Goal: Transaction & Acquisition: Subscribe to service/newsletter

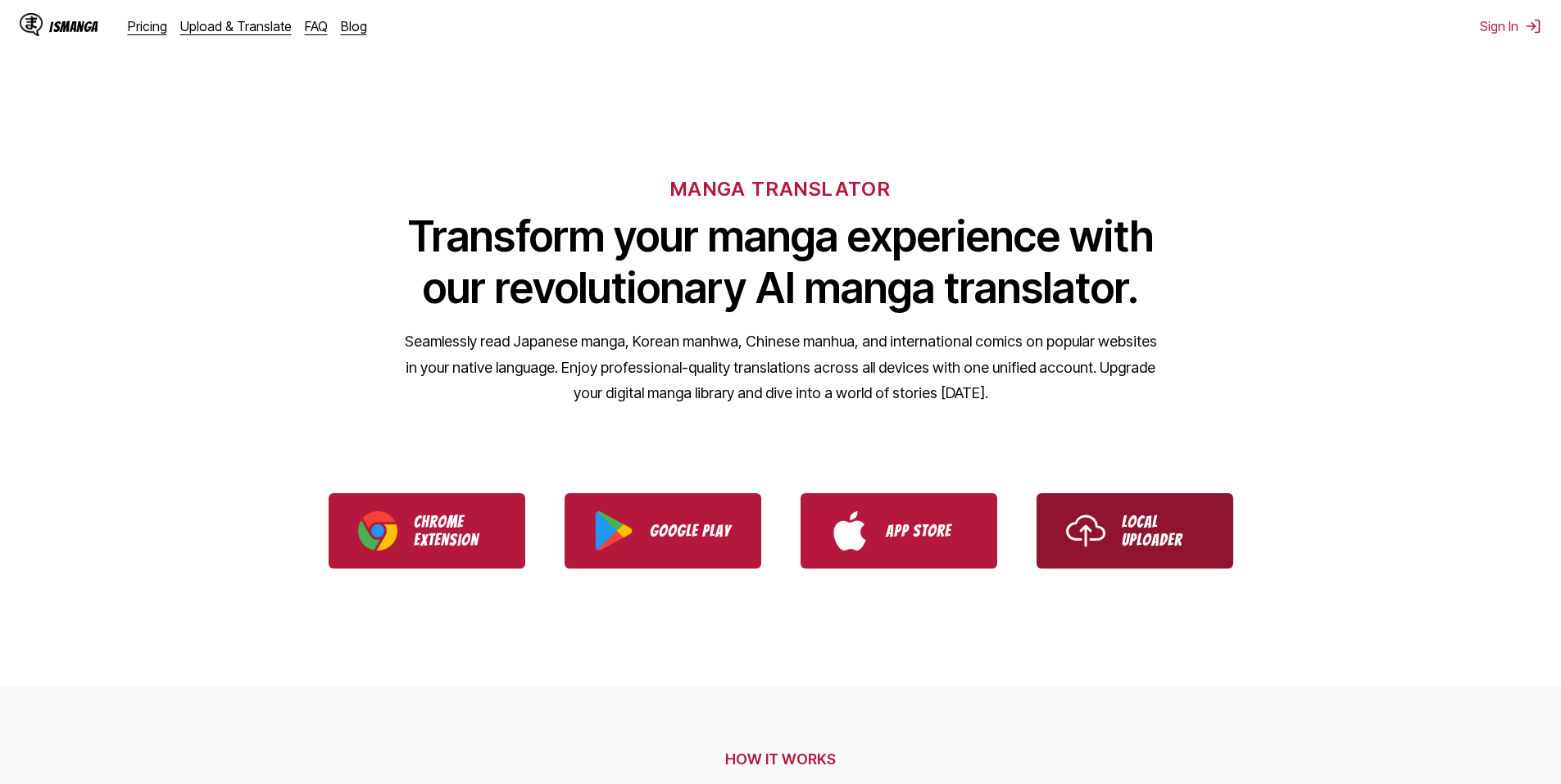
click at [1093, 516] on img "Use IsManga Local Uploader" at bounding box center [1086, 531] width 39 height 39
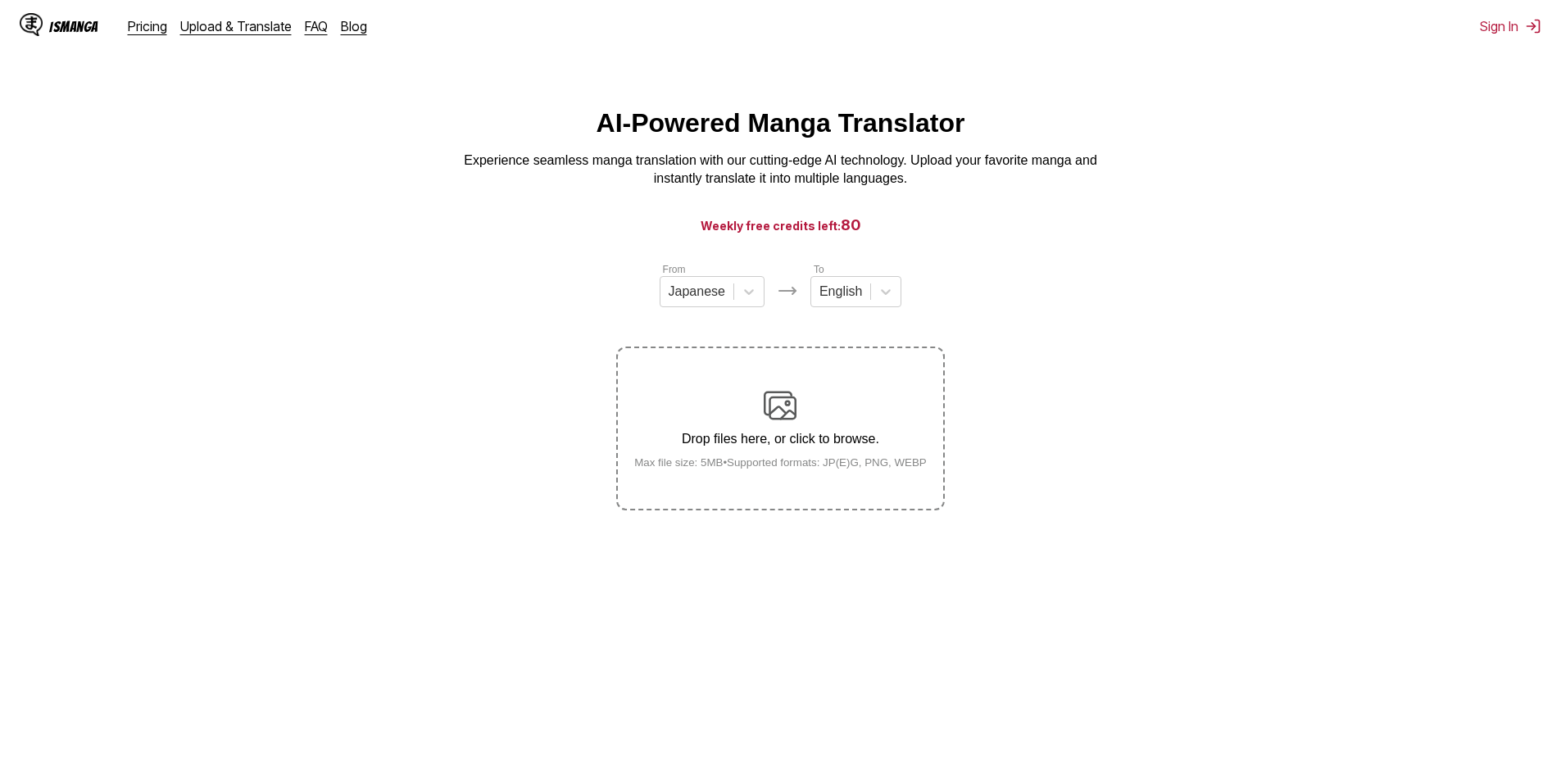
click at [164, 40] on div "IsManga Pricing Upload & Translate FAQ Blog" at bounding box center [199, 26] width 360 height 53
drag, startPoint x: 161, startPoint y: 34, endPoint x: 181, endPoint y: 53, distance: 27.6
click at [160, 35] on div "IsManga Pricing Upload & Translate FAQ Blog" at bounding box center [199, 26] width 360 height 53
click at [146, 25] on link "Pricing" at bounding box center [147, 26] width 39 height 16
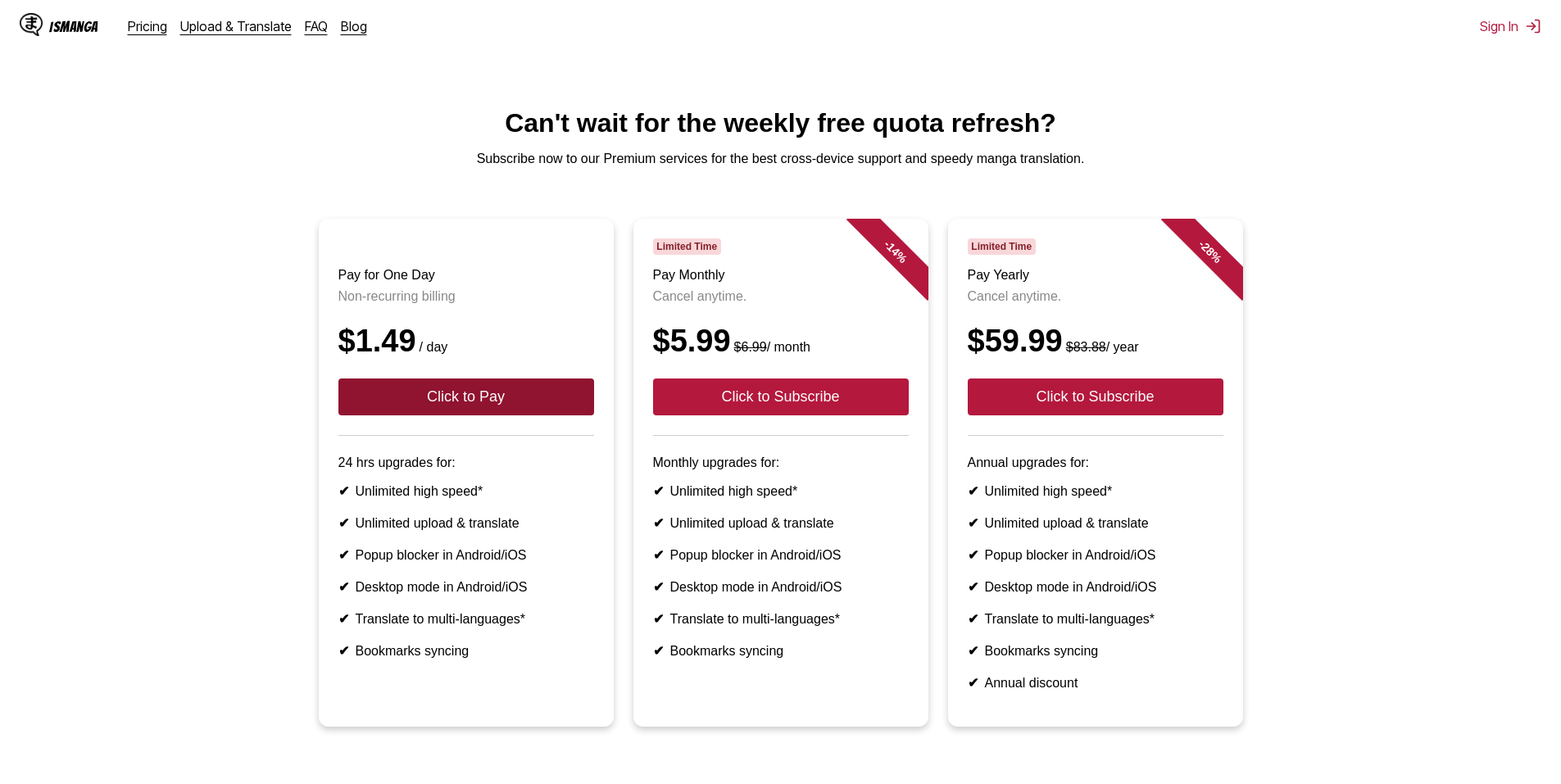
click at [365, 415] on button "Click to Pay" at bounding box center [466, 397] width 255 height 37
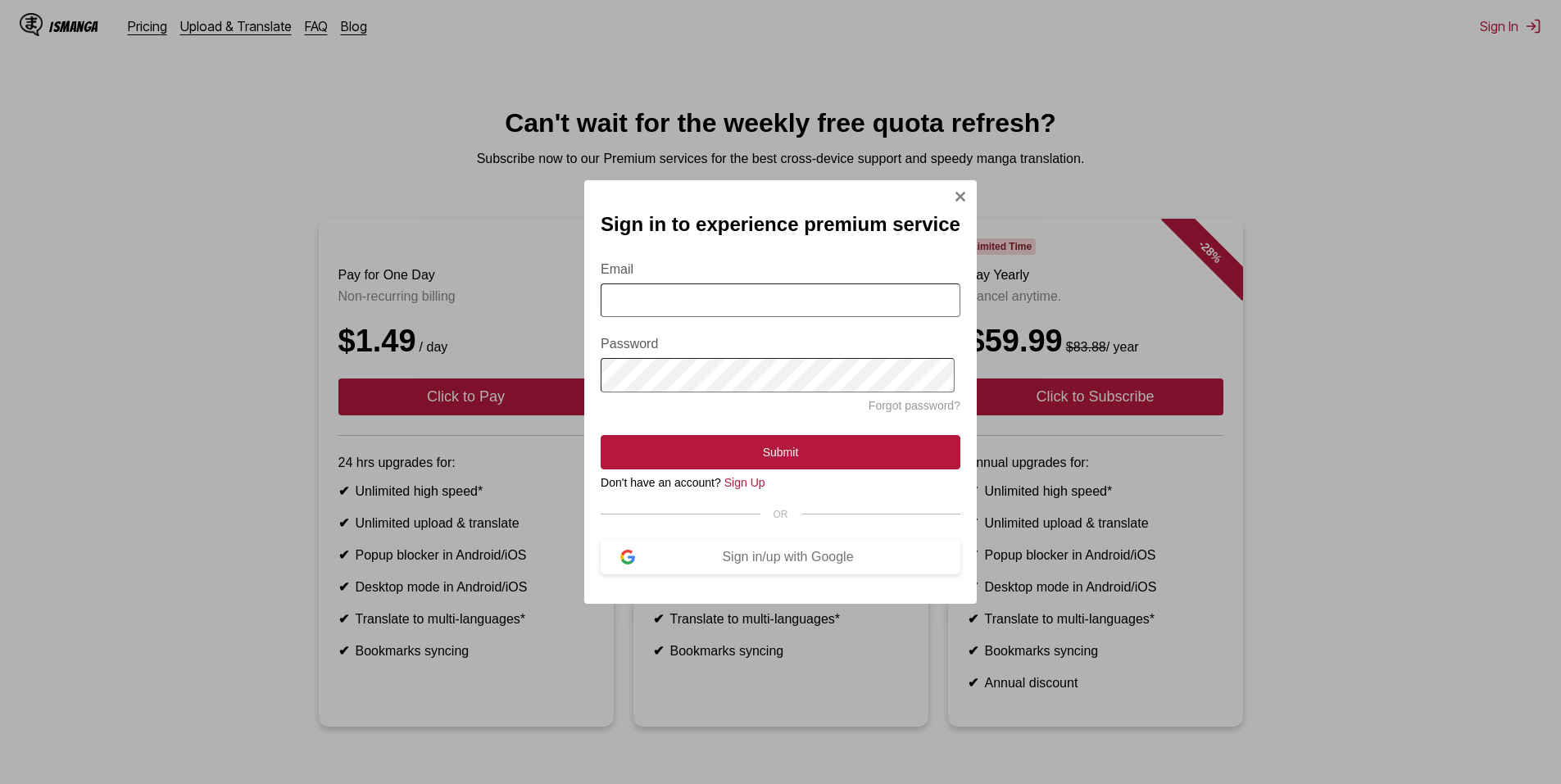
click at [701, 309] on input "Email" at bounding box center [780, 300] width 359 height 33
click at [738, 575] on button "Sign in/up with Google" at bounding box center [780, 557] width 359 height 34
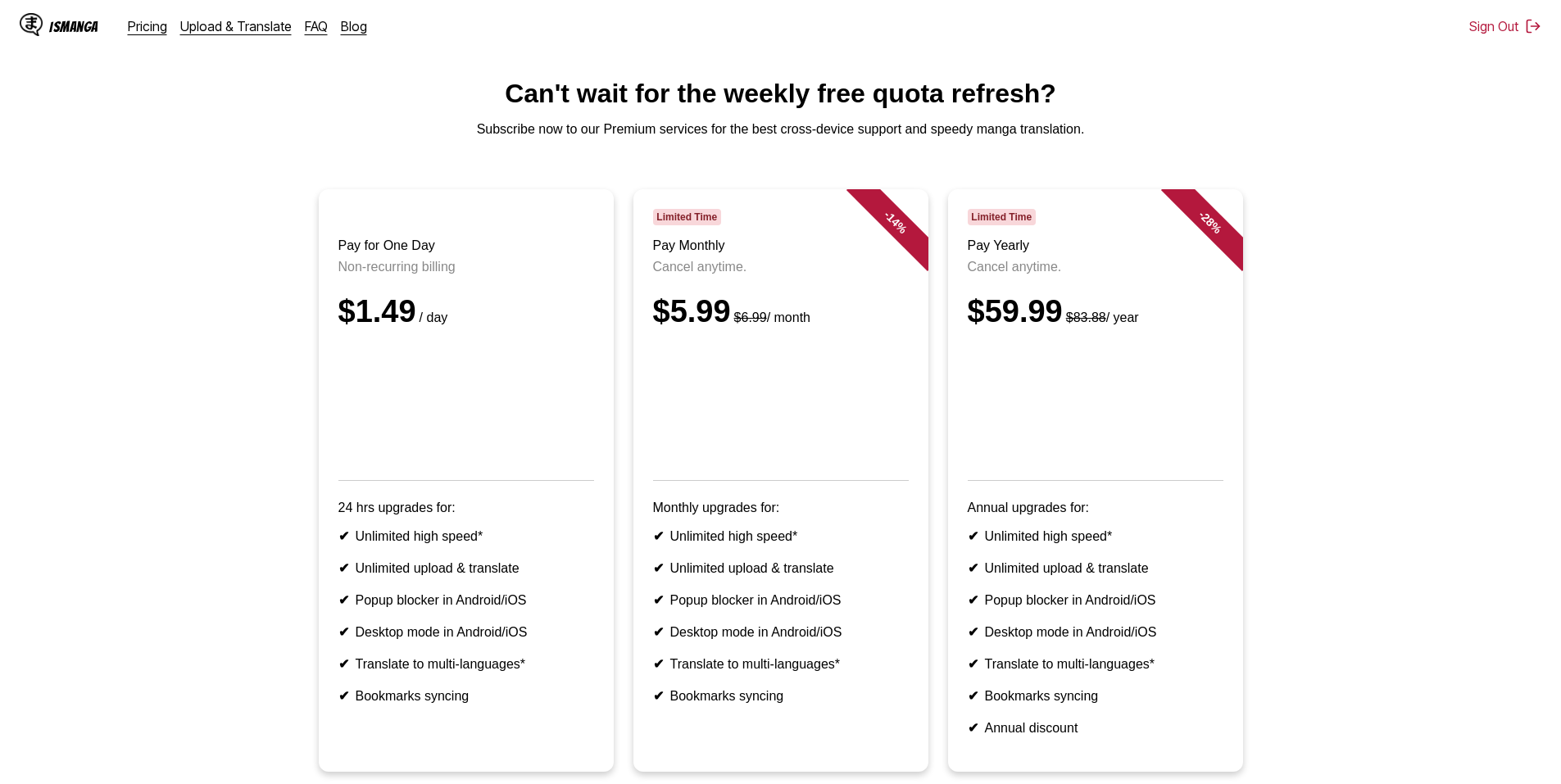
scroll to position [190, 0]
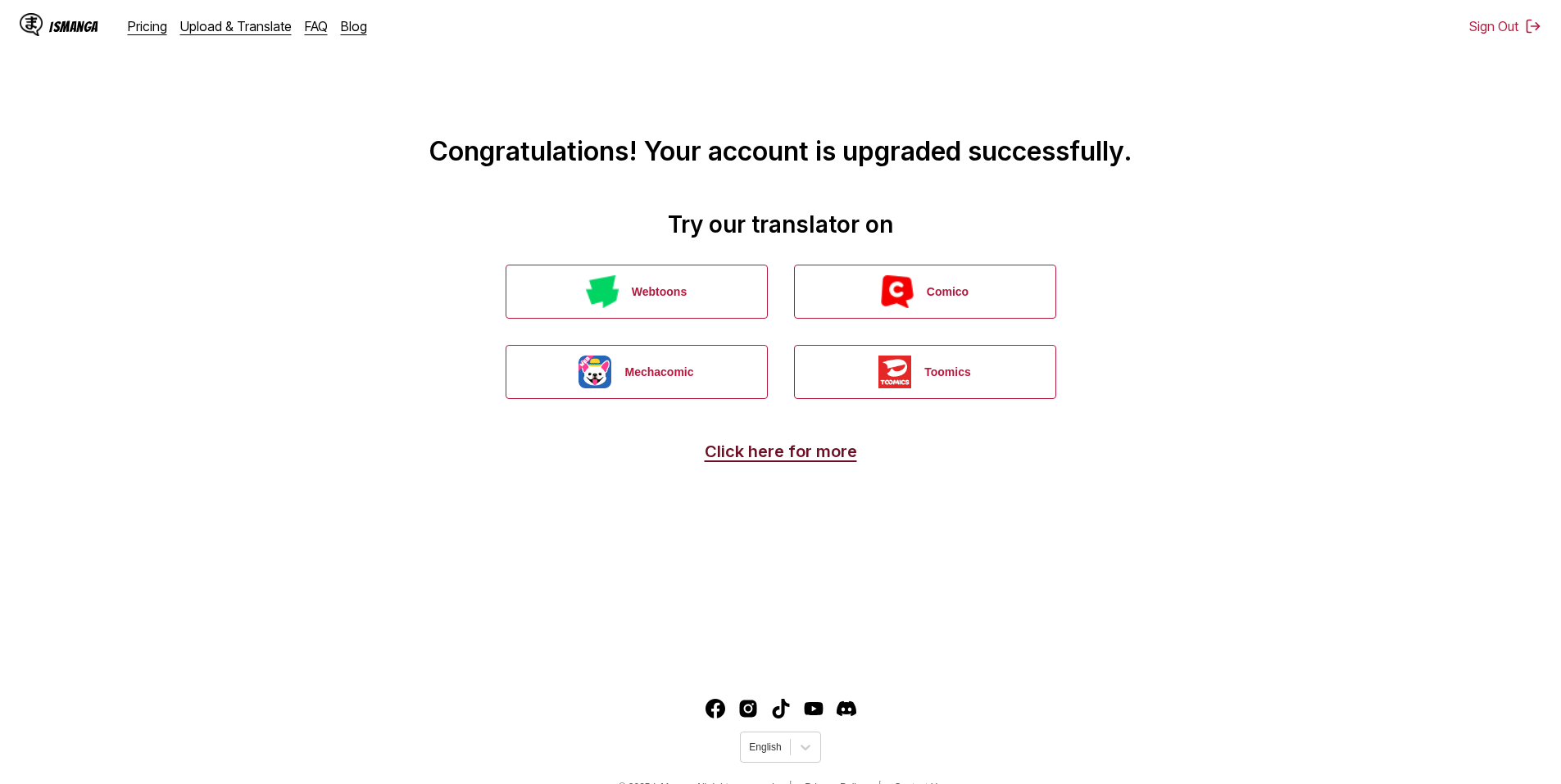
click at [726, 461] on link "Click here for more" at bounding box center [781, 451] width 152 height 20
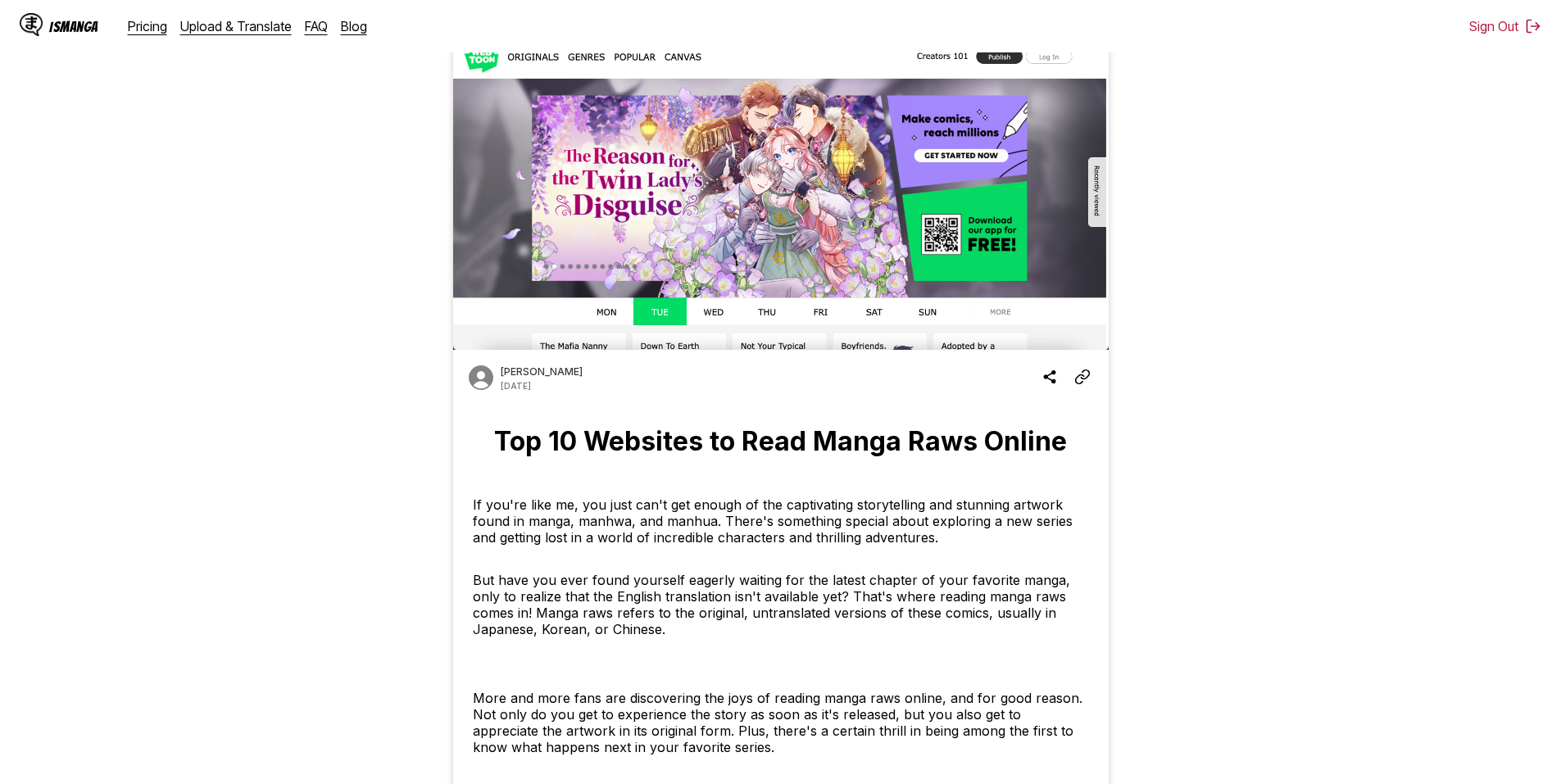
scroll to position [82, 0]
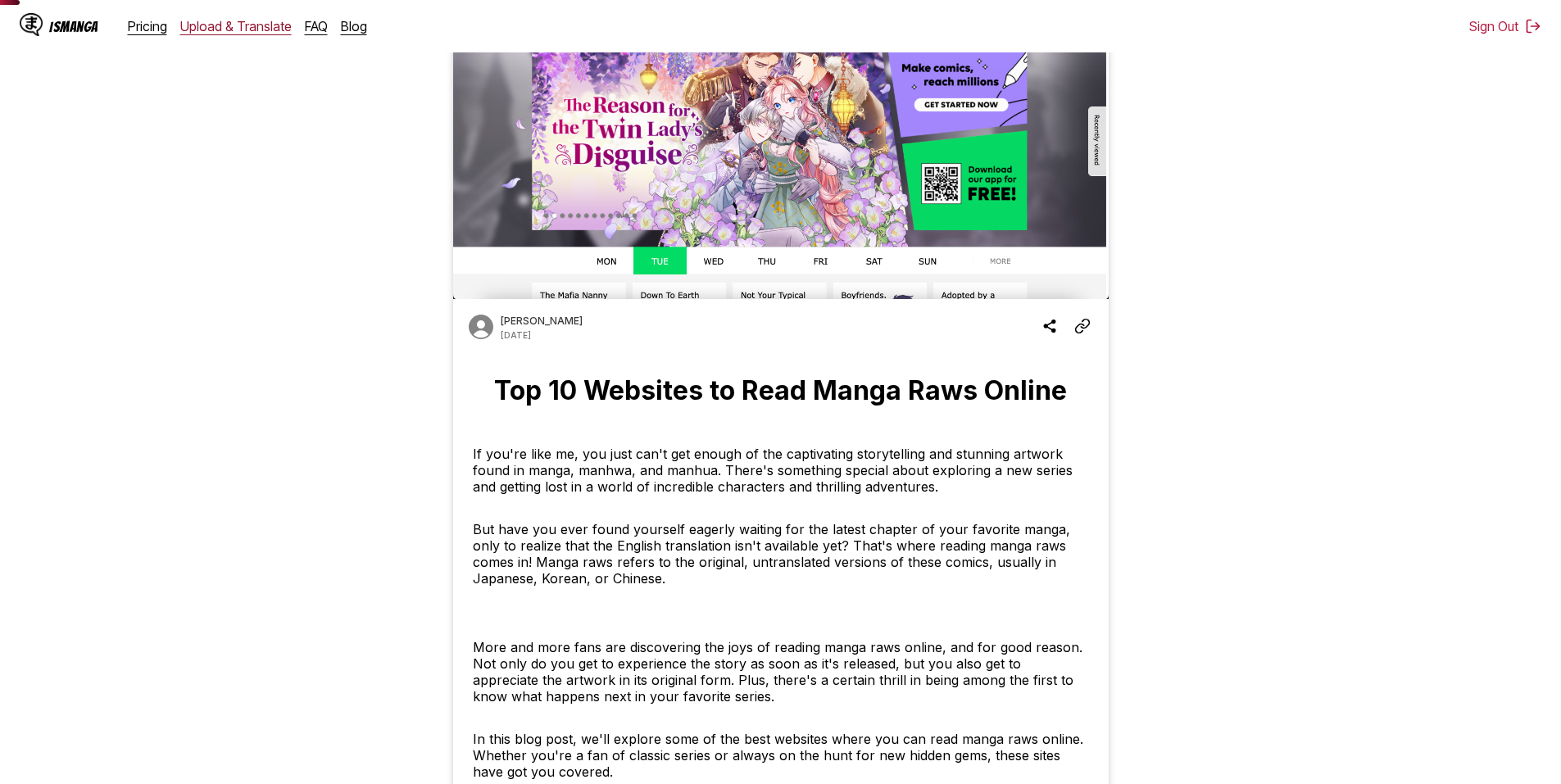
click at [257, 26] on link "Upload & Translate" at bounding box center [236, 26] width 112 height 16
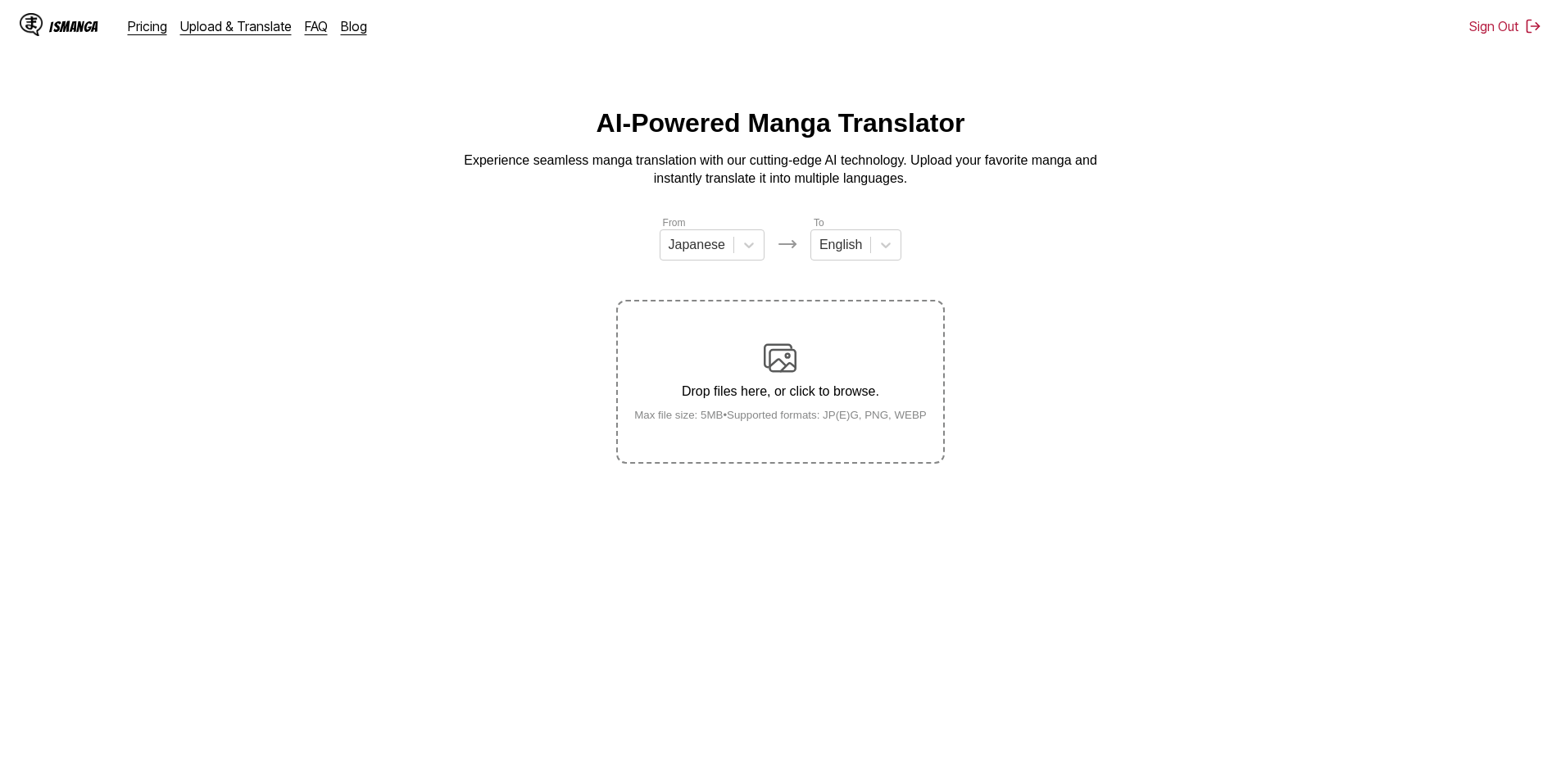
click at [680, 354] on div "Drop files here, or click to browse. Max file size: 5MB • Supported formats: JP…" at bounding box center [781, 381] width 319 height 79
click at [0, 0] on input "Drop files here, or click to browse. Max file size: 5MB • Supported formats: JP…" at bounding box center [0, 0] width 0 height 0
